Goal: Information Seeking & Learning: Learn about a topic

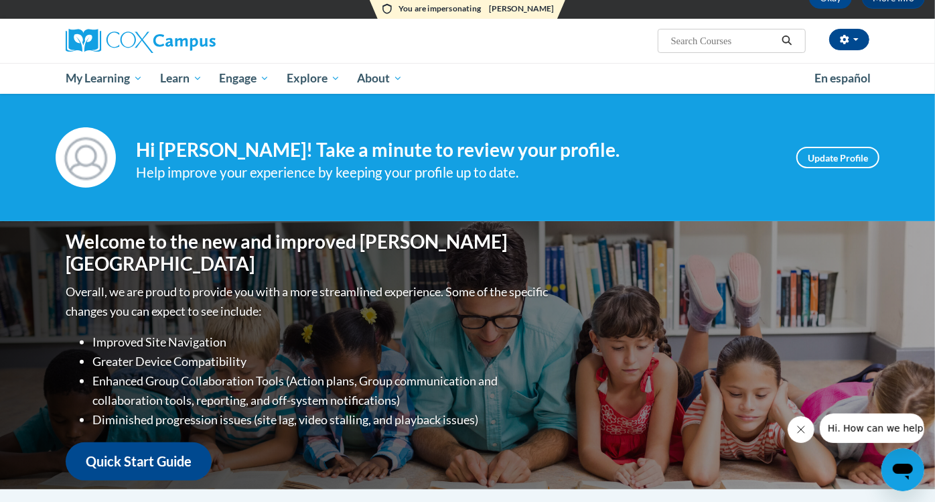
scroll to position [46, 0]
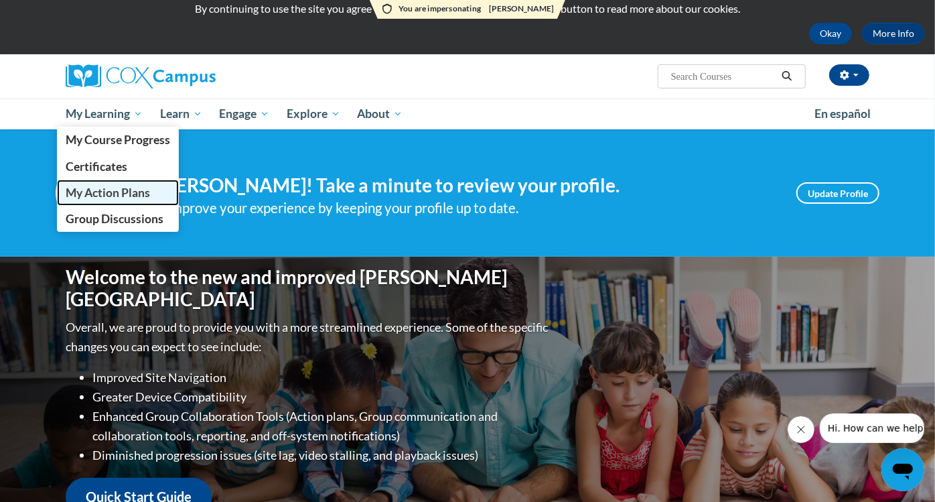
click at [113, 195] on span "My Action Plans" at bounding box center [108, 193] width 84 height 14
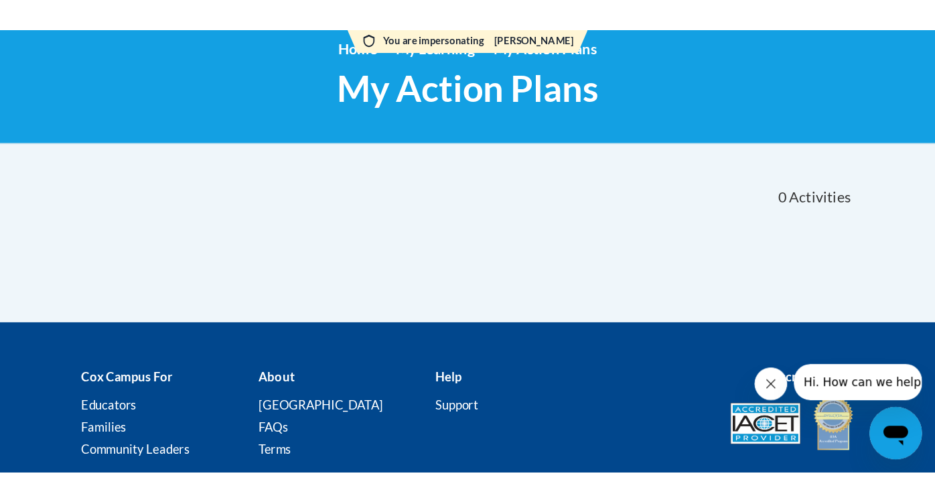
scroll to position [143, 0]
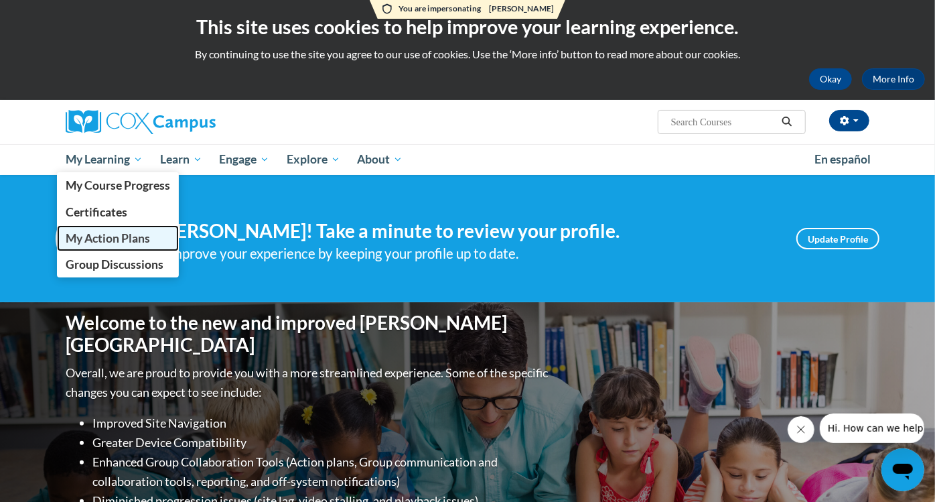
click at [124, 243] on span "My Action Plans" at bounding box center [108, 238] width 84 height 14
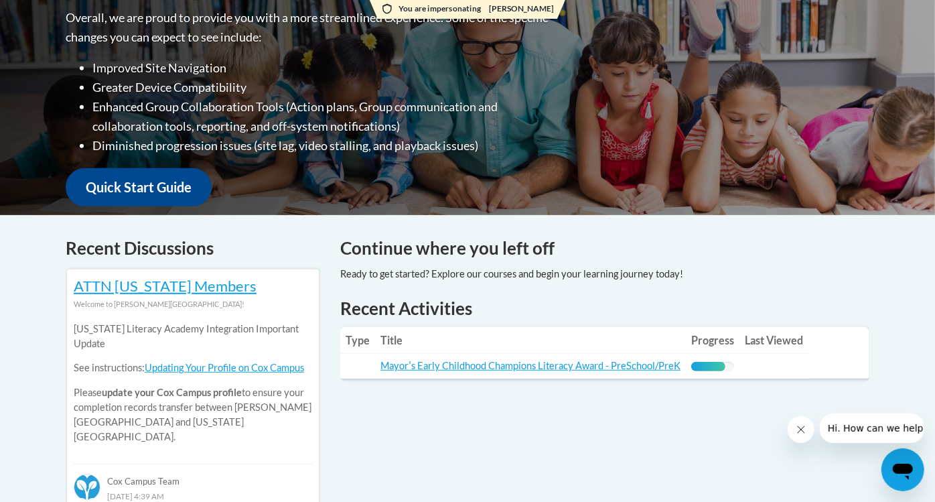
scroll to position [356, 0]
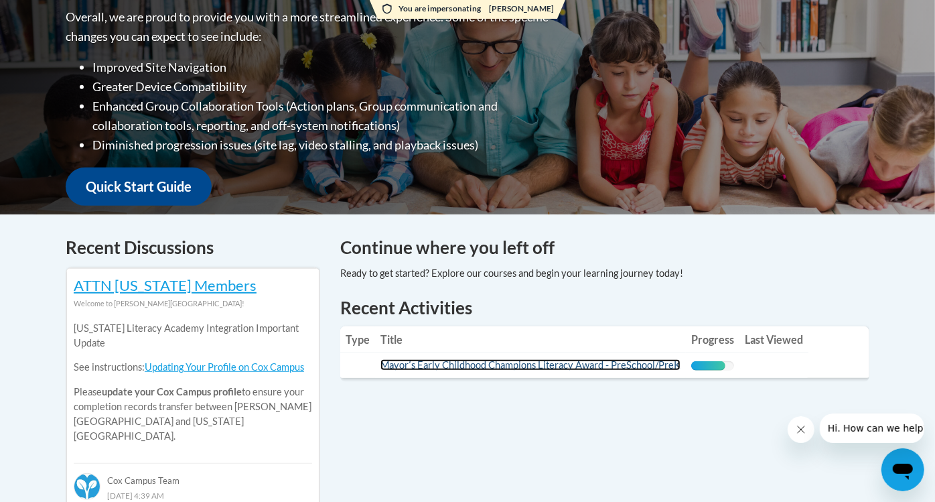
click at [465, 362] on link "Mayorʹs Early Childhood Champions Literacy Award - PreSchool/PreK" at bounding box center [531, 364] width 300 height 11
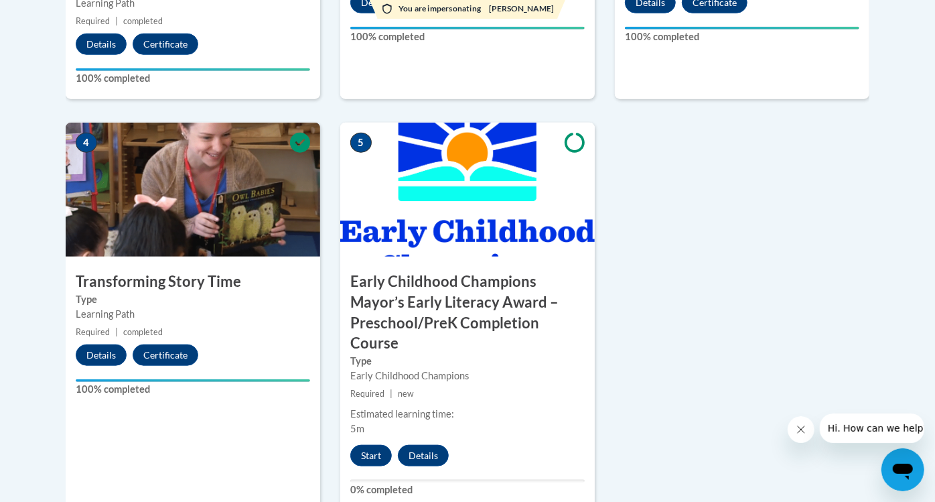
scroll to position [796, 0]
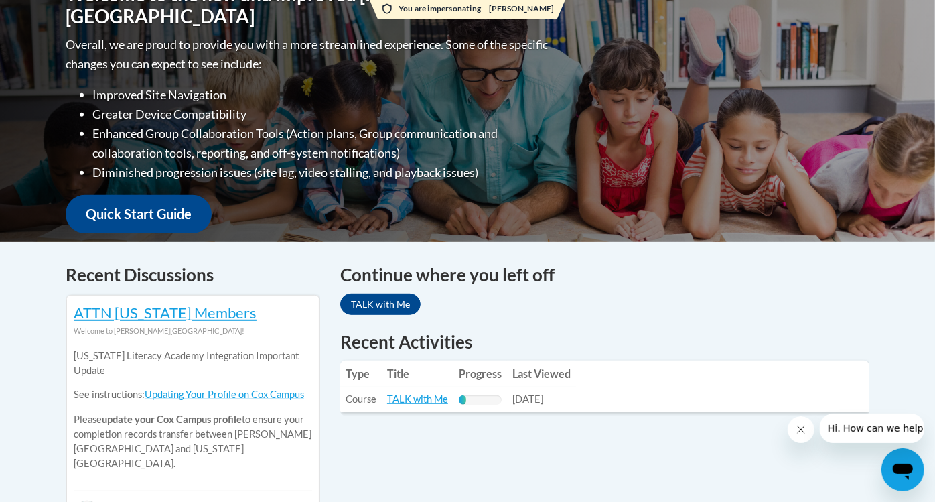
scroll to position [329, 0]
click at [402, 398] on link "TALK with Me" at bounding box center [417, 398] width 61 height 11
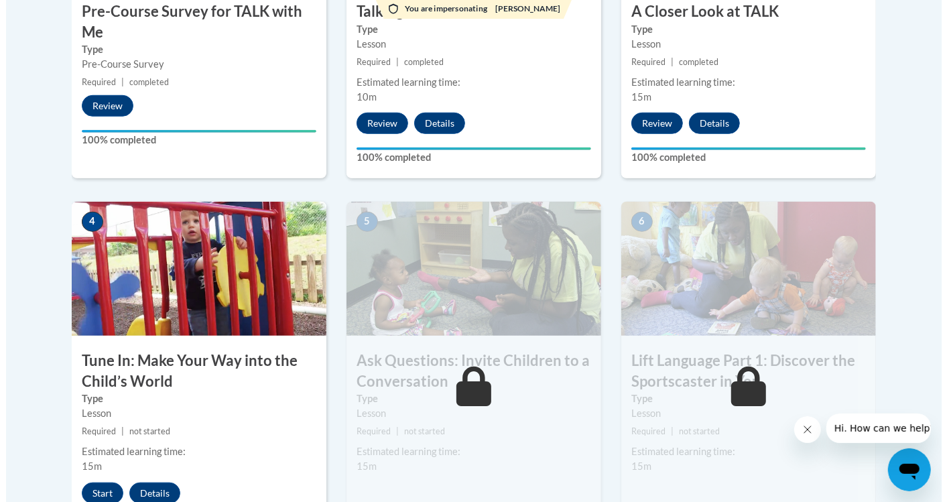
scroll to position [664, 0]
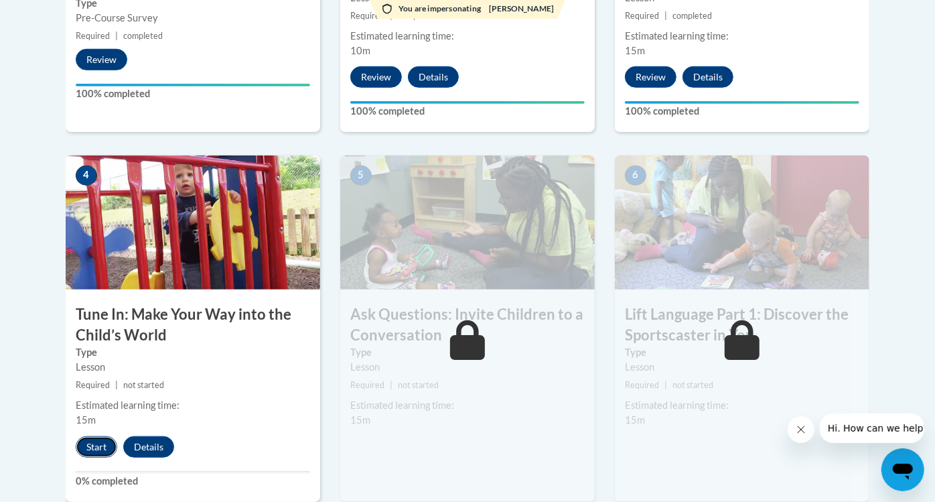
click at [89, 445] on button "Start" at bounding box center [97, 446] width 42 height 21
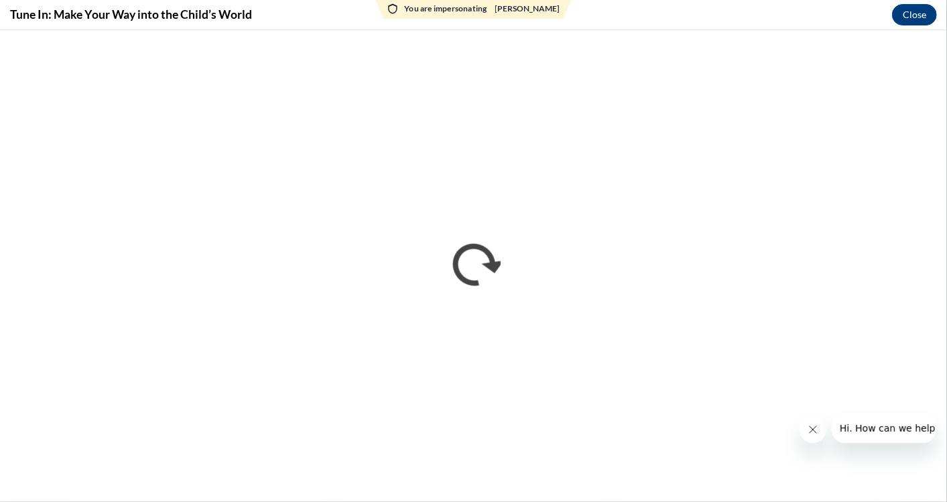
scroll to position [0, 0]
